Goal: Transaction & Acquisition: Purchase product/service

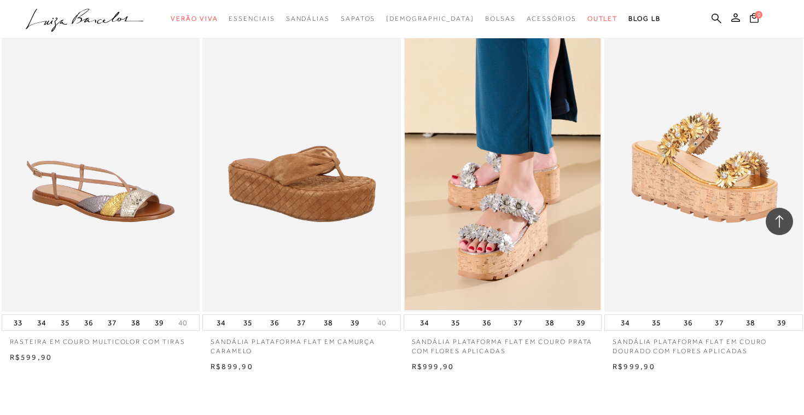
scroll to position [2174, 0]
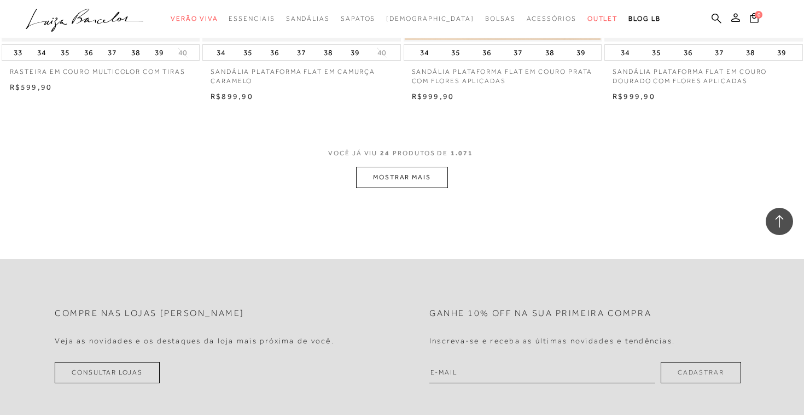
click at [405, 186] on button "MOSTRAR MAIS" at bounding box center [402, 177] width 92 height 21
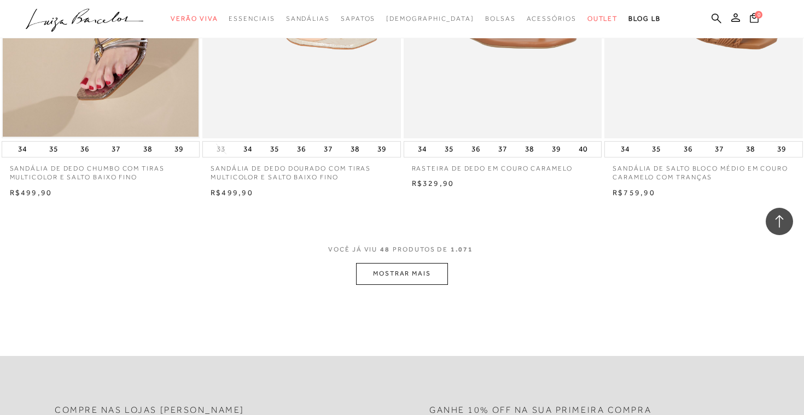
scroll to position [4287, 0]
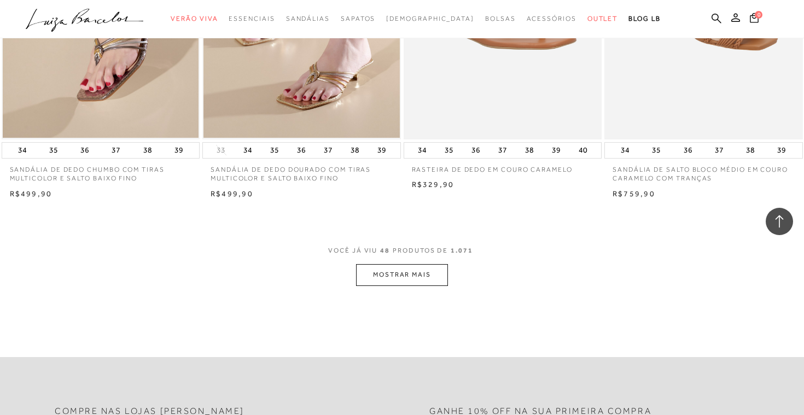
click at [403, 279] on button "MOSTRAR MAIS" at bounding box center [402, 274] width 92 height 21
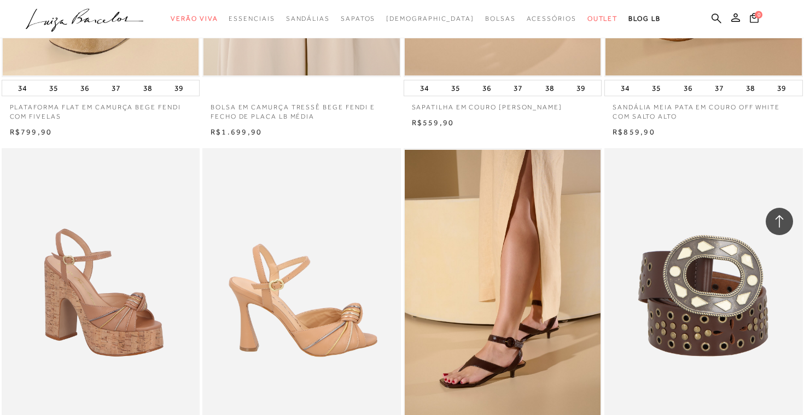
scroll to position [6483, 0]
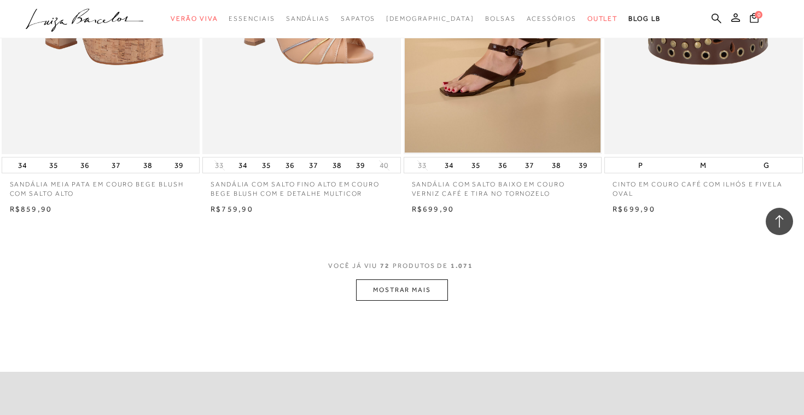
click at [399, 298] on button "MOSTRAR MAIS" at bounding box center [402, 289] width 92 height 21
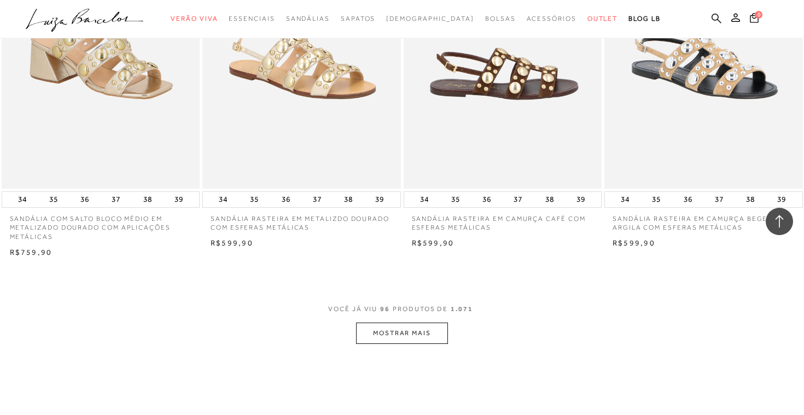
scroll to position [8716, 0]
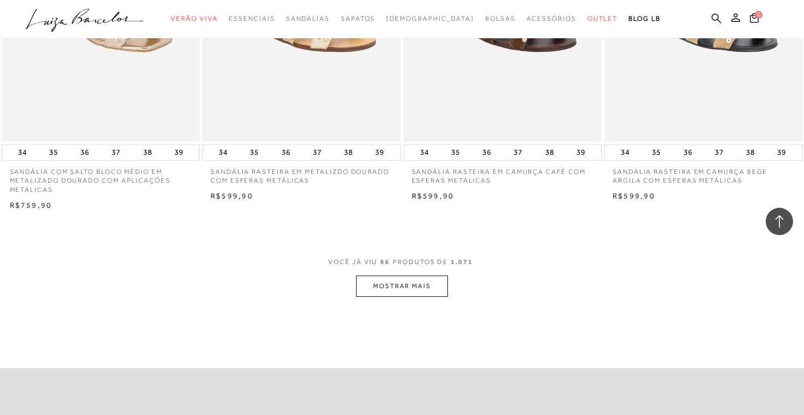
click at [418, 282] on button "MOSTRAR MAIS" at bounding box center [402, 286] width 92 height 21
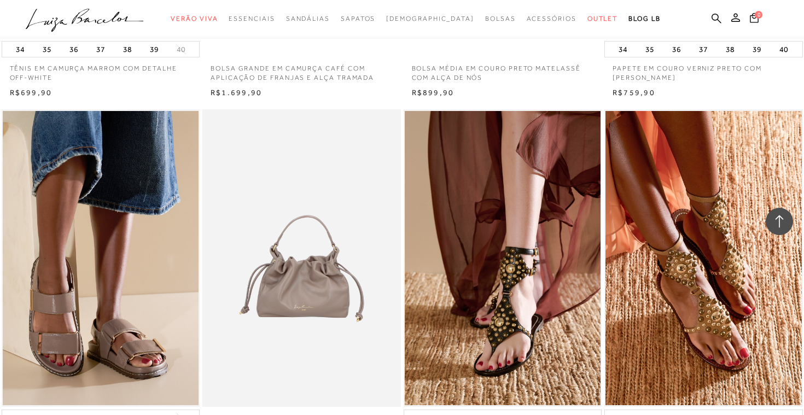
scroll to position [10881, 0]
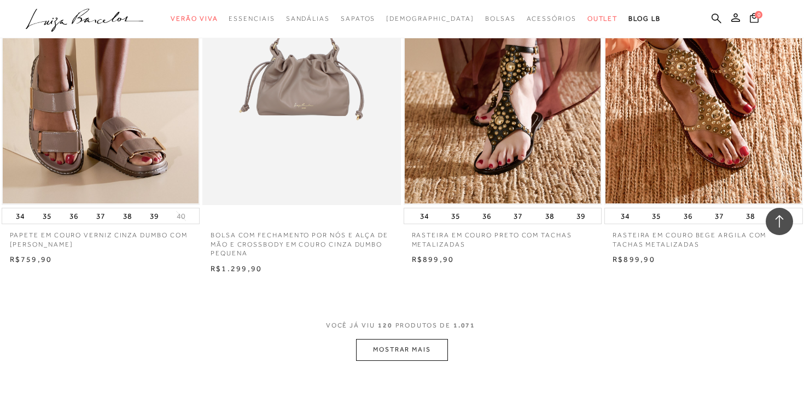
click at [376, 358] on button "MOSTRAR MAIS" at bounding box center [402, 349] width 92 height 21
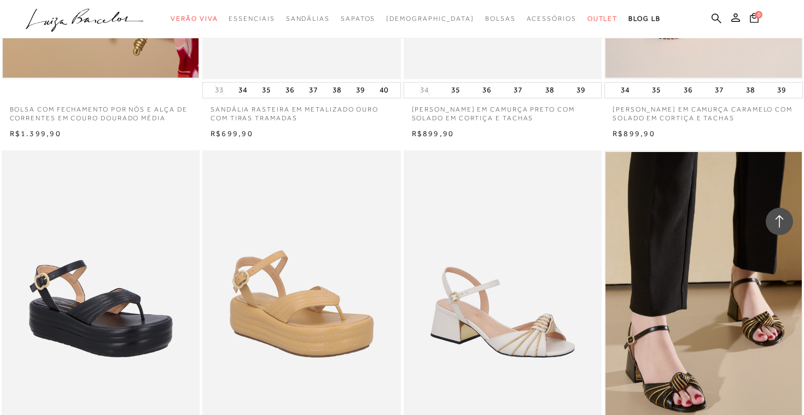
scroll to position [11919, 0]
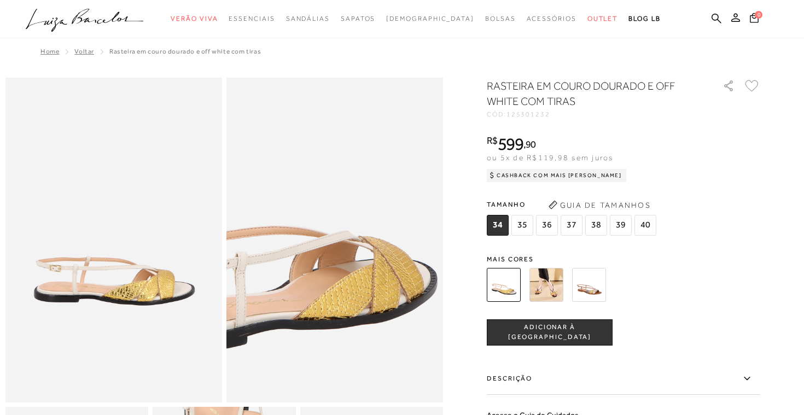
click at [395, 253] on img at bounding box center [274, 227] width 433 height 649
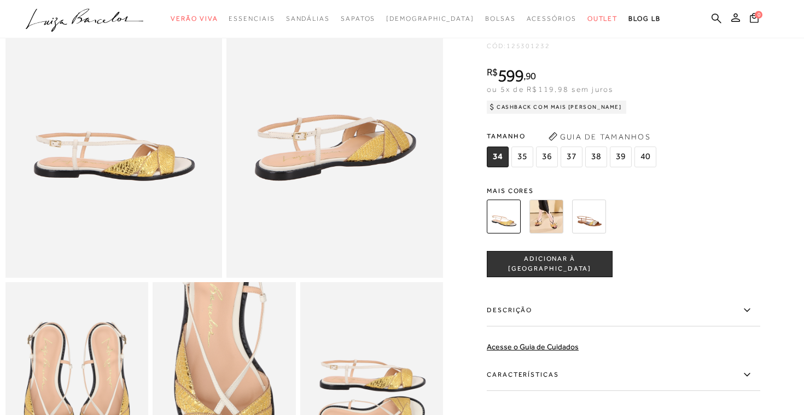
scroll to position [401, 0]
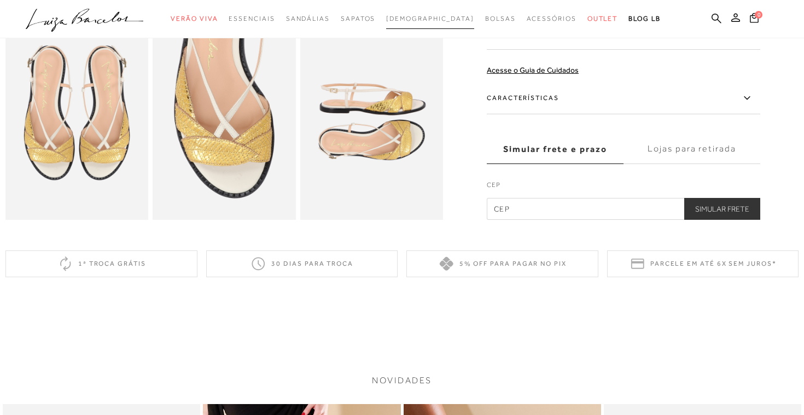
click at [438, 25] on link "[DEMOGRAPHIC_DATA]" at bounding box center [430, 19] width 88 height 20
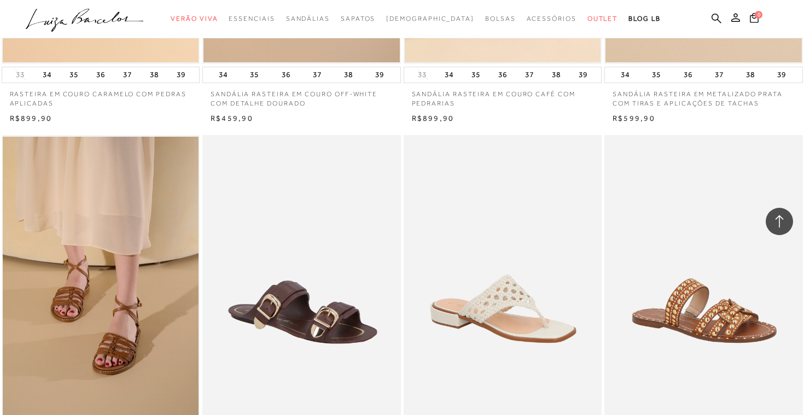
scroll to position [2096, 0]
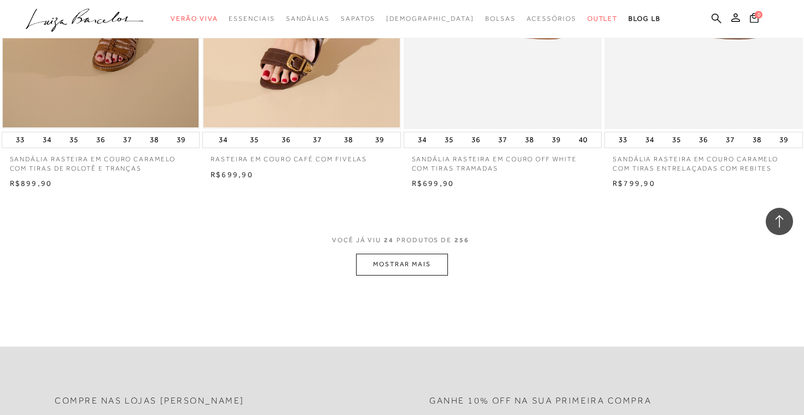
click at [413, 273] on button "MOSTRAR MAIS" at bounding box center [402, 264] width 92 height 21
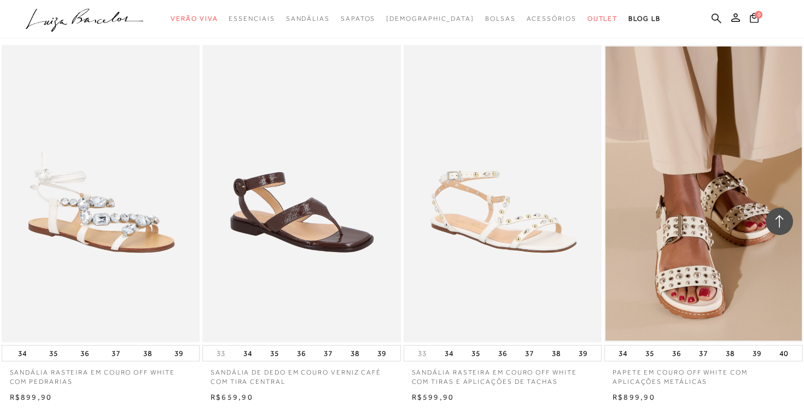
scroll to position [4359, 0]
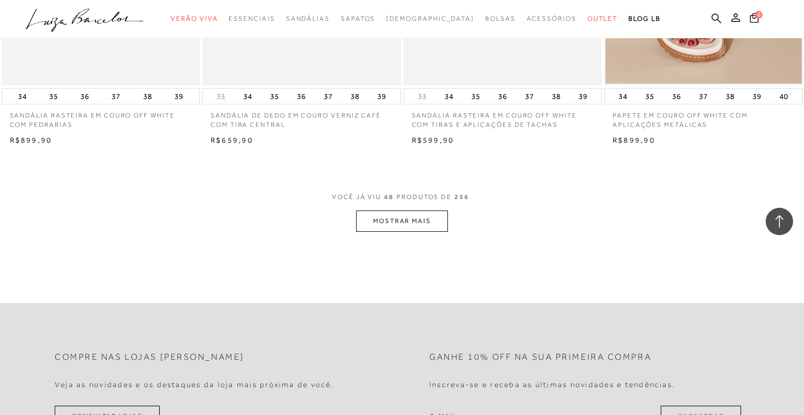
click at [389, 218] on button "MOSTRAR MAIS" at bounding box center [402, 220] width 92 height 21
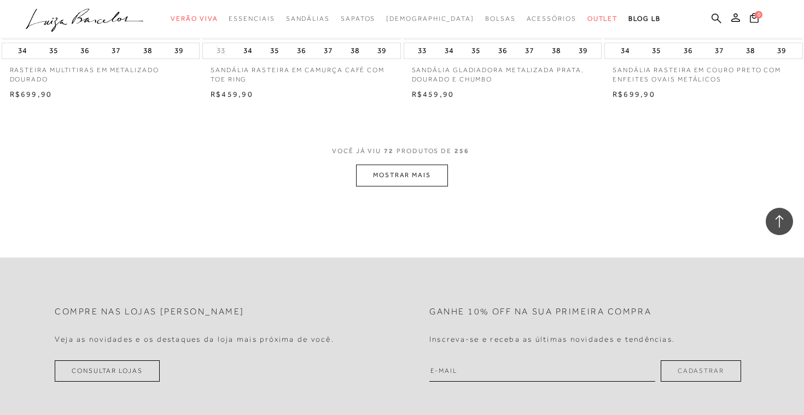
scroll to position [6565, 0]
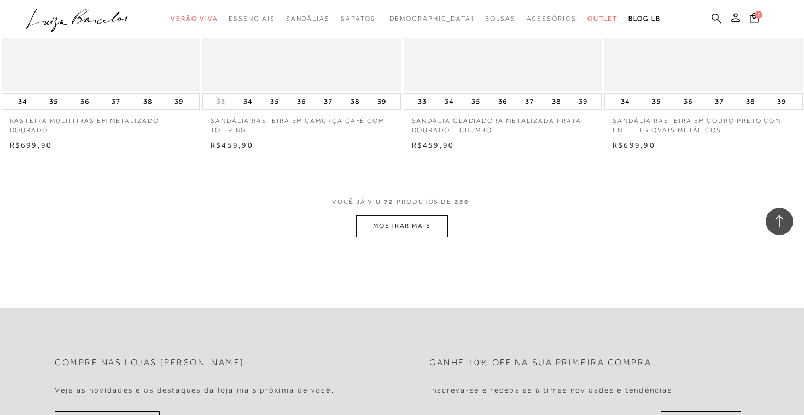
click at [390, 231] on button "MOSTRAR MAIS" at bounding box center [402, 225] width 92 height 21
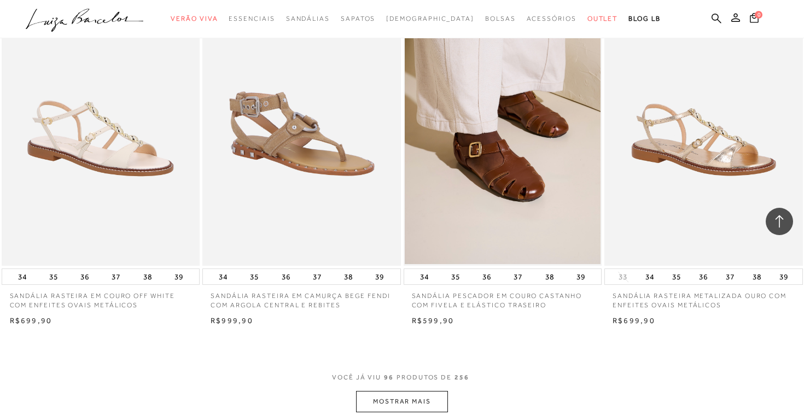
scroll to position [8608, 0]
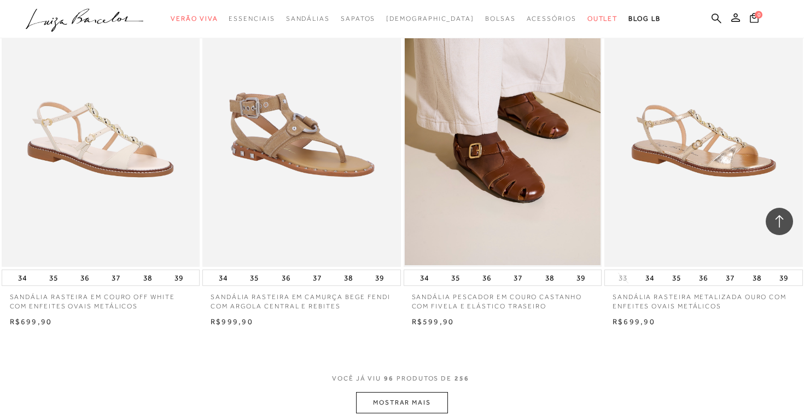
click at [399, 404] on button "MOSTRAR MAIS" at bounding box center [402, 402] width 92 height 21
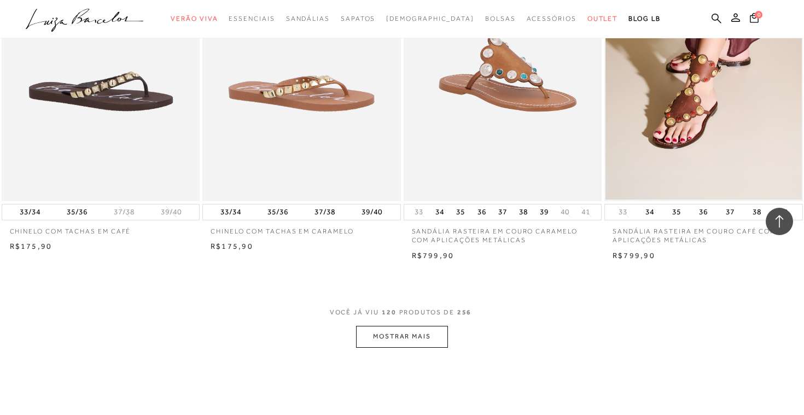
scroll to position [10896, 0]
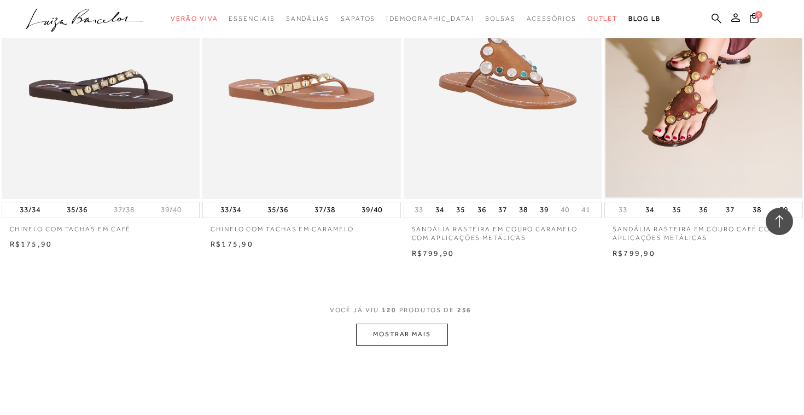
click at [393, 335] on button "MOSTRAR MAIS" at bounding box center [402, 334] width 92 height 21
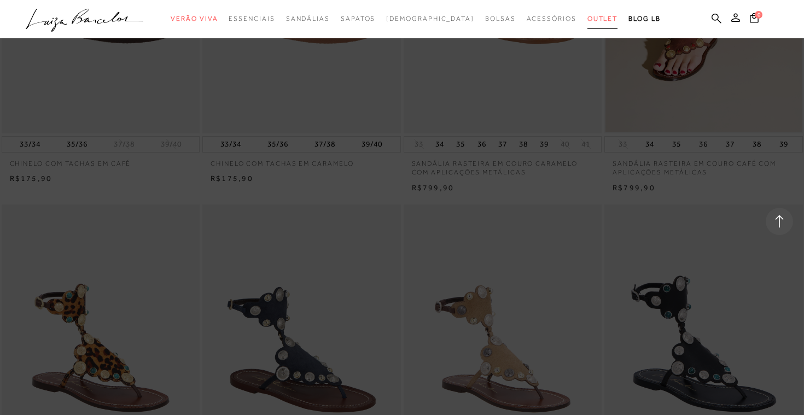
scroll to position [11062, 0]
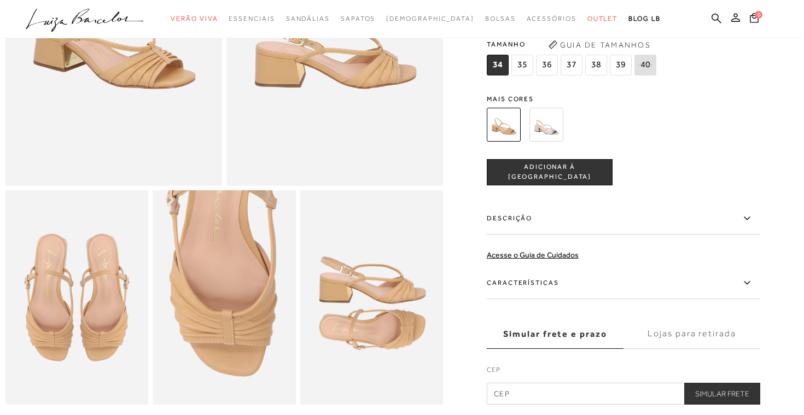
scroll to position [42, 0]
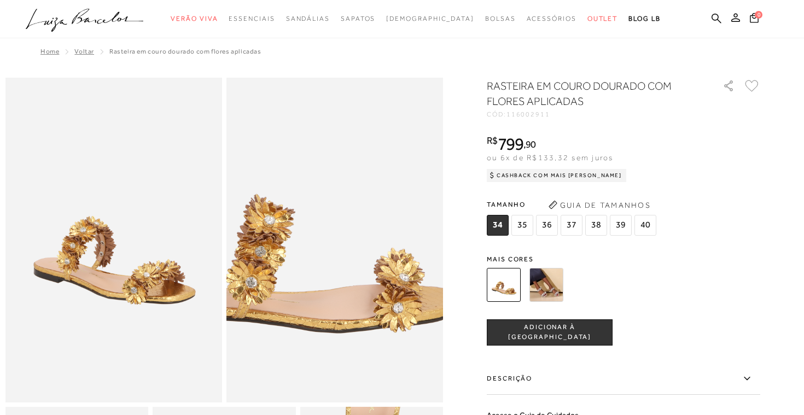
click at [374, 278] on img at bounding box center [294, 202] width 433 height 649
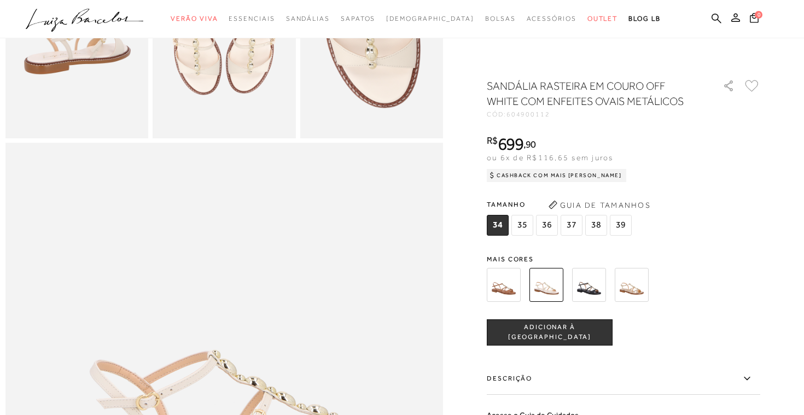
scroll to position [307, 0]
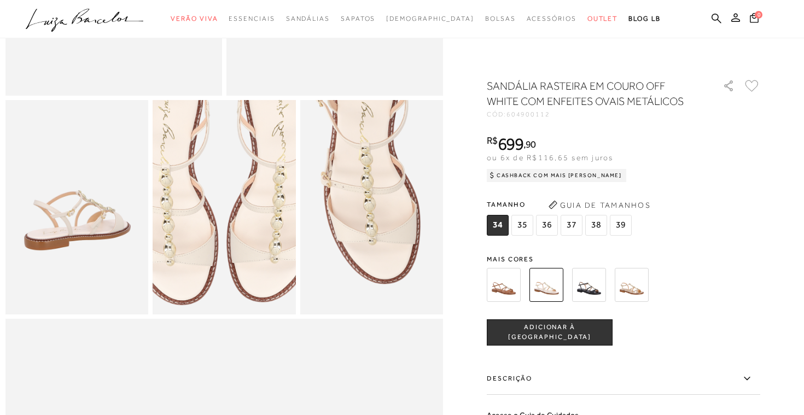
click at [225, 237] on img at bounding box center [224, 177] width 286 height 429
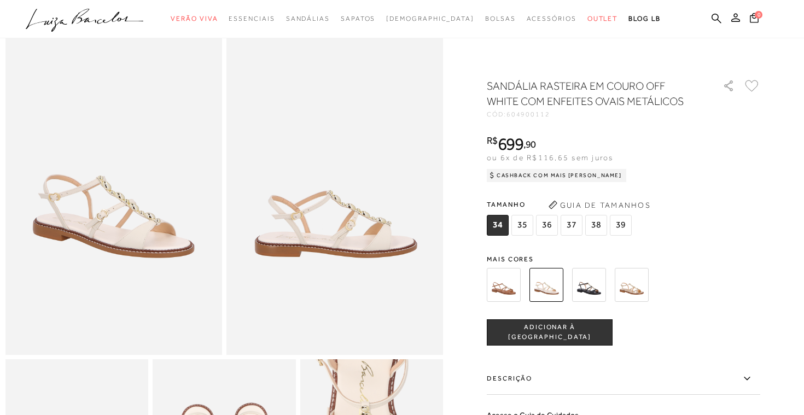
scroll to position [0, 0]
